Goal: Task Accomplishment & Management: Use online tool/utility

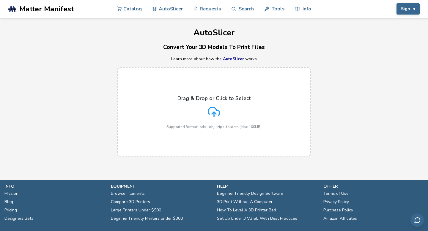
click at [214, 98] on p "Drag & Drop or Click to Select" at bounding box center [214, 98] width 73 height 6
click at [0, 0] on input "Drag & Drop or Click to Select Supported format: .stls, .obj, .zips, folders (M…" at bounding box center [0, 0] width 0 height 0
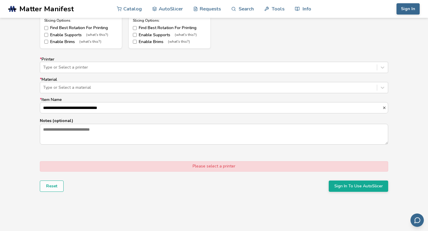
scroll to position [320, 0]
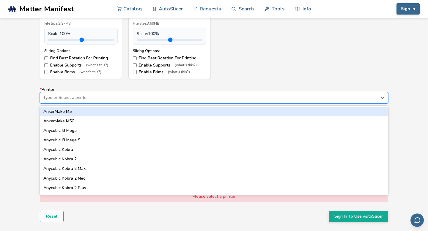
click at [225, 98] on div at bounding box center [208, 98] width 331 height 6
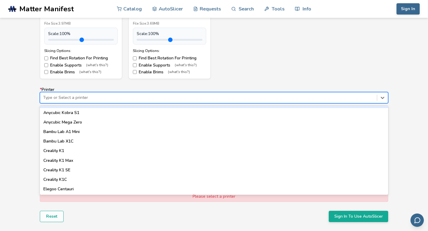
scroll to position [122, 0]
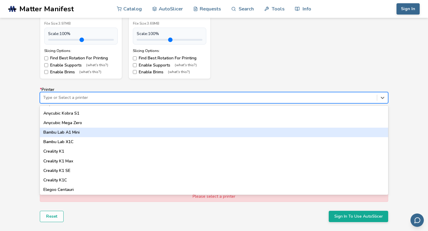
click at [186, 132] on div "Bambu Lab A1 Mini" at bounding box center [214, 133] width 349 height 10
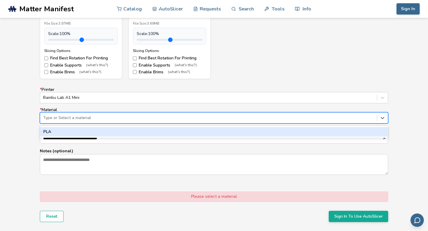
click at [164, 117] on div at bounding box center [208, 118] width 331 height 6
click at [157, 131] on div "PLA" at bounding box center [214, 132] width 349 height 10
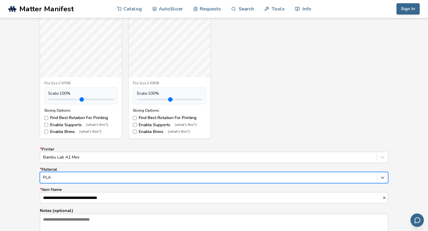
click at [271, 202] on input "**********" at bounding box center [211, 198] width 342 height 11
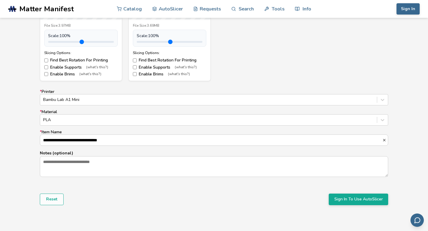
scroll to position [325, 0]
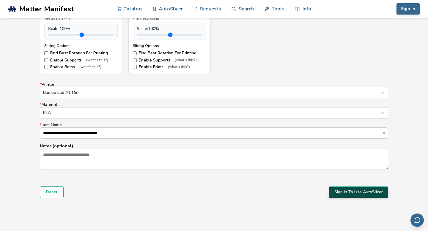
click at [359, 194] on button "Sign In To Use AutoSlicer" at bounding box center [358, 192] width 59 height 11
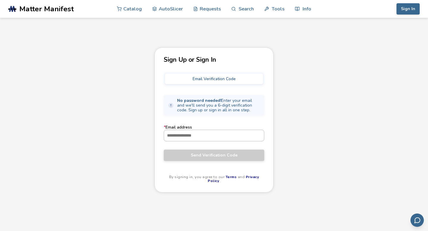
click at [198, 135] on input "* Email address" at bounding box center [214, 135] width 100 height 11
type input "**********"
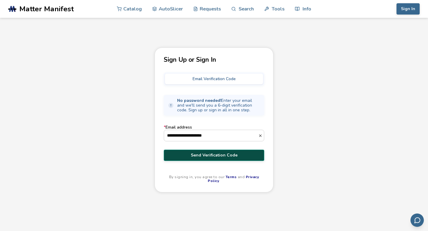
click at [208, 153] on span "Send Verification Code" at bounding box center [214, 155] width 92 height 5
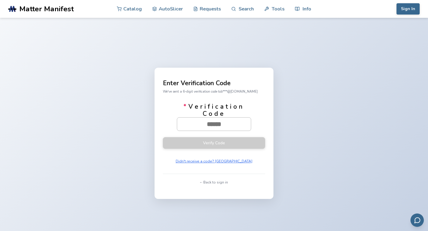
click at [212, 124] on input "* Verification Code" at bounding box center [214, 124] width 74 height 13
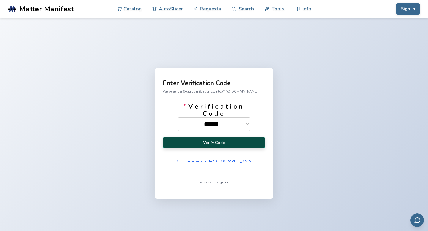
type input "******"
click at [227, 141] on button "Verify Code" at bounding box center [214, 143] width 102 height 12
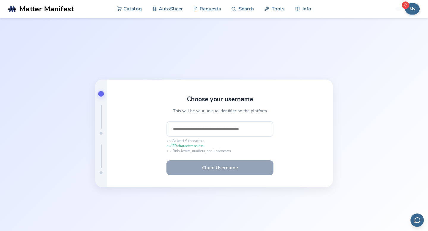
click at [225, 126] on input "text" at bounding box center [220, 129] width 107 height 16
type input "*"
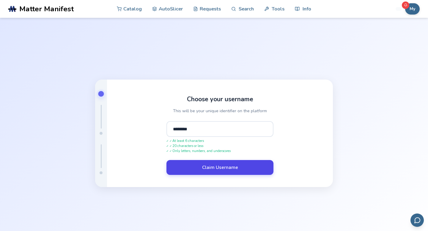
type input "********"
click at [217, 169] on button "Claim Username" at bounding box center [220, 167] width 107 height 15
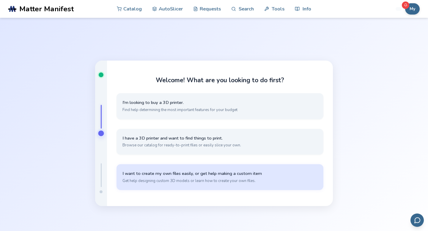
click at [201, 184] on button "I want to create my own files easily, or get help making a custom item Get help…" at bounding box center [220, 177] width 207 height 26
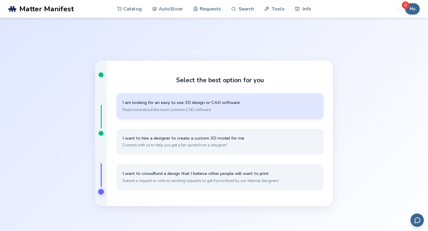
click at [202, 103] on span "I am looking for an easy to use 3D design or CAD software" at bounding box center [220, 103] width 195 height 6
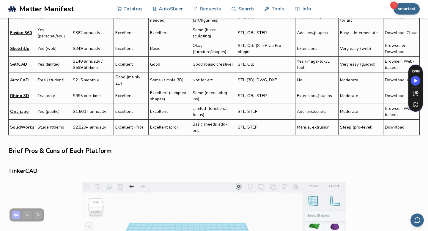
scroll to position [379, 0]
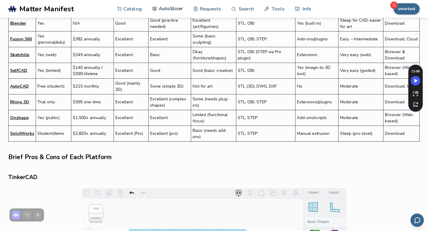
click at [161, 10] on link "AutoSlicer" at bounding box center [167, 9] width 31 height 18
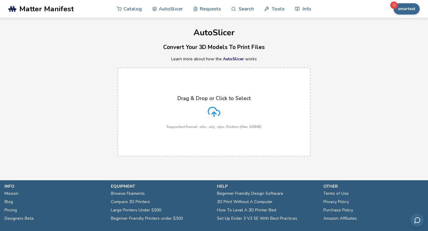
click at [210, 114] on icon at bounding box center [214, 112] width 12 height 12
click at [0, 0] on input "Drag & Drop or Click to Select Supported format: .stls, .obj, .zips, folders (M…" at bounding box center [0, 0] width 0 height 0
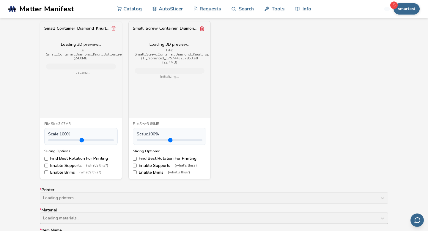
scroll to position [379, 0]
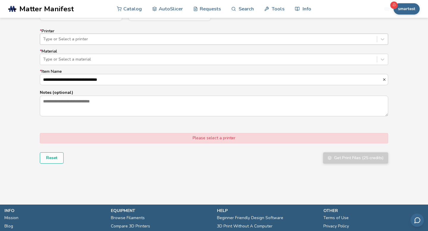
click at [156, 40] on div at bounding box center [208, 39] width 331 height 6
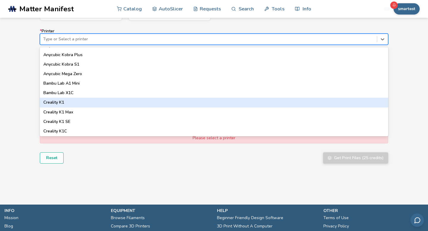
scroll to position [117, 0]
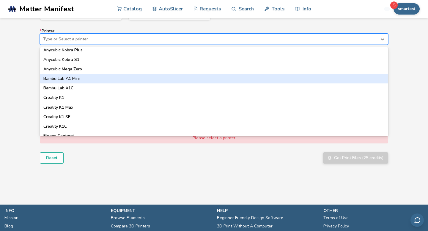
click at [98, 77] on div "Bambu Lab A1 Mini" at bounding box center [214, 79] width 349 height 10
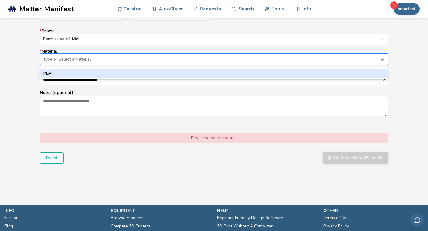
click at [97, 57] on div at bounding box center [208, 60] width 331 height 6
click at [84, 74] on div "PLA" at bounding box center [214, 74] width 349 height 10
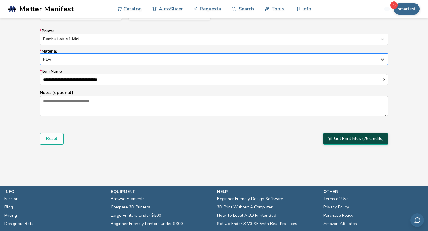
click at [347, 138] on button "Get Print Files (25 credits)" at bounding box center [355, 138] width 65 height 11
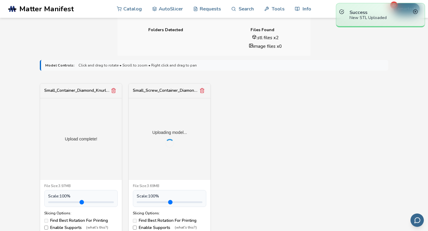
scroll to position [157, 0]
click at [369, 15] on p "Success" at bounding box center [381, 12] width 62 height 6
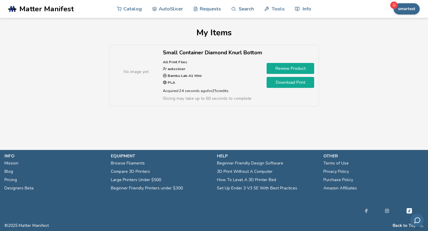
click at [139, 72] on span "No image yet" at bounding box center [136, 72] width 25 height 6
click at [280, 82] on link "Download Print" at bounding box center [291, 82] width 48 height 11
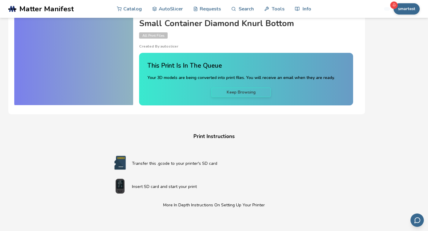
scroll to position [32, 0]
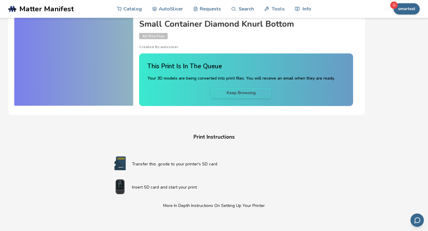
click at [394, 8] on div at bounding box center [393, 4] width 7 height 7
click at [398, 11] on button "smartest" at bounding box center [407, 8] width 26 height 11
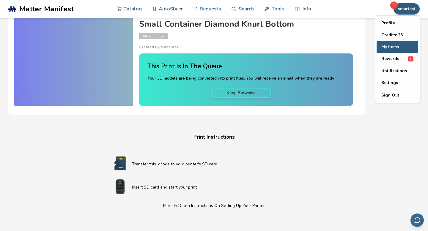
click at [387, 46] on button "My Items" at bounding box center [398, 47] width 42 height 12
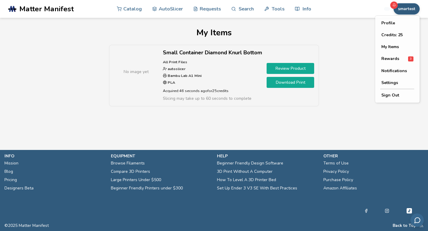
click at [405, 12] on button "smartest" at bounding box center [407, 8] width 26 height 11
click at [295, 84] on link "Download Print" at bounding box center [291, 82] width 48 height 11
